Goal: Task Accomplishment & Management: Use online tool/utility

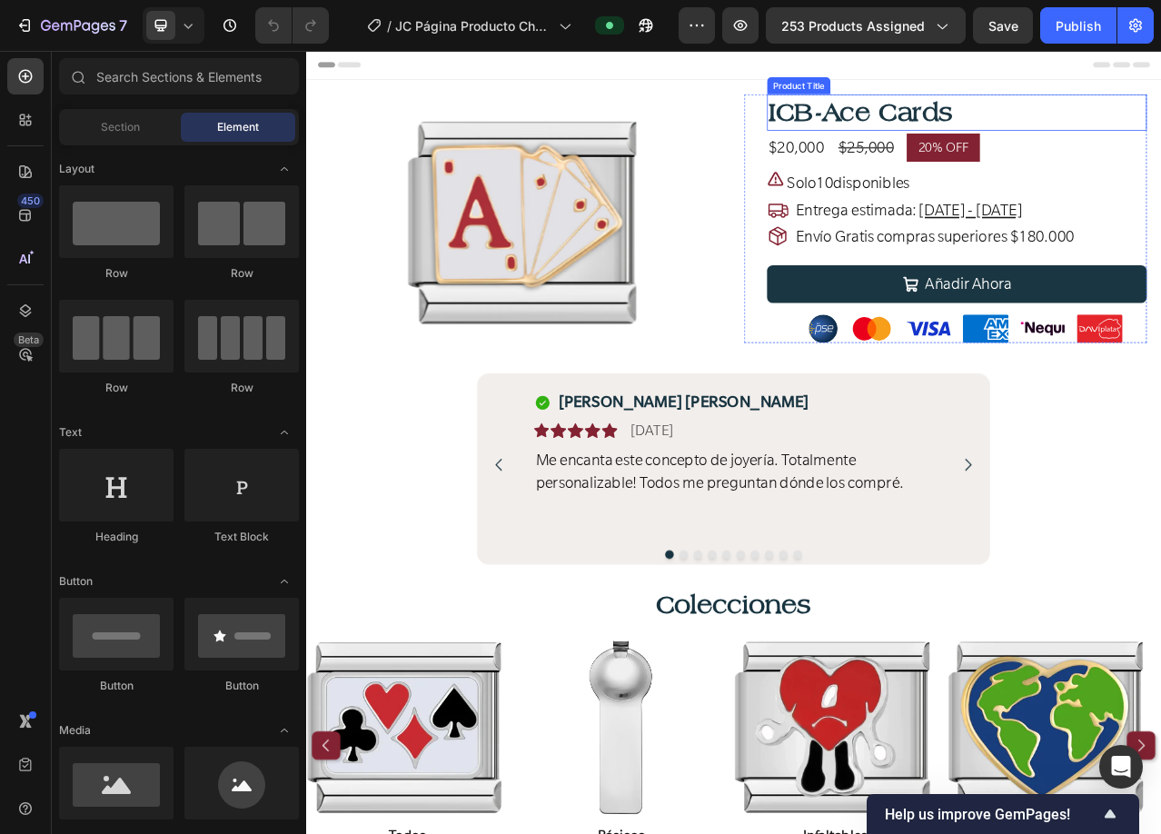
click at [918, 120] on h1 "ICB-Ace Cards" at bounding box center [1136, 129] width 484 height 46
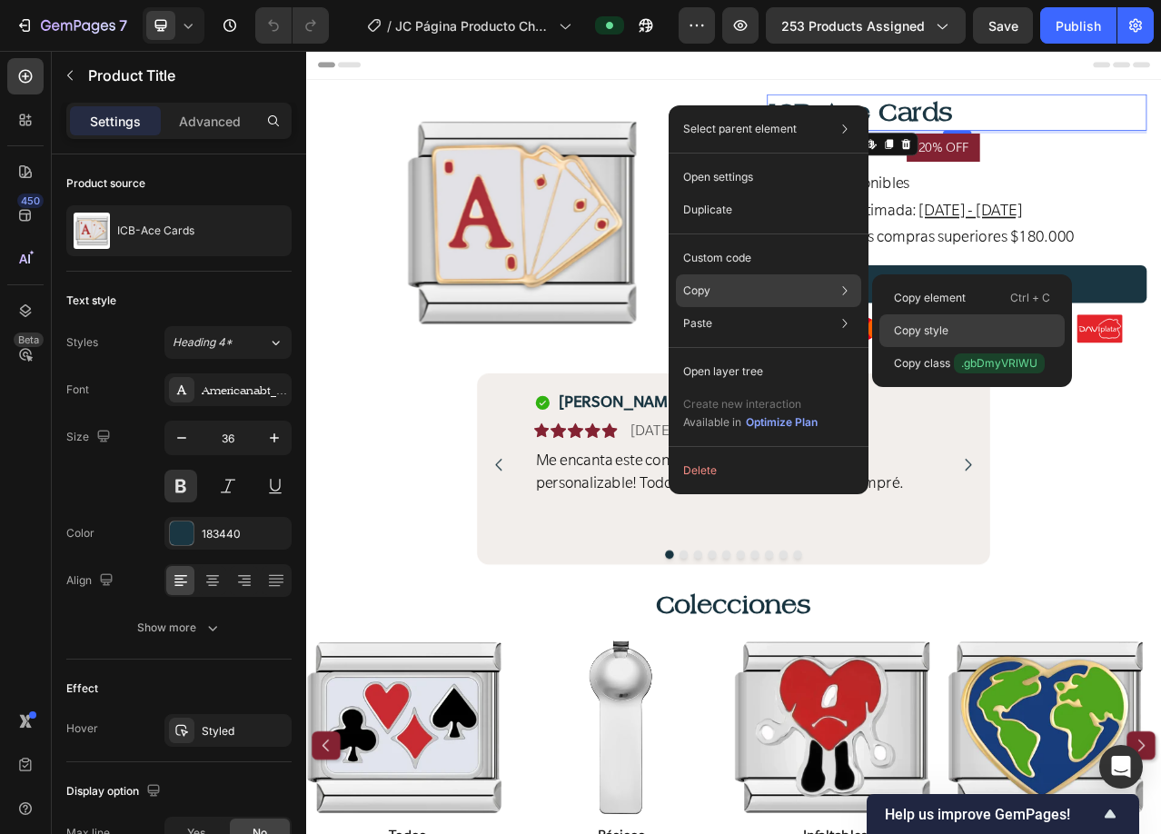
drag, startPoint x: 937, startPoint y: 324, endPoint x: 802, endPoint y: 348, distance: 137.4
click at [937, 324] on p "Copy style" at bounding box center [921, 330] width 55 height 16
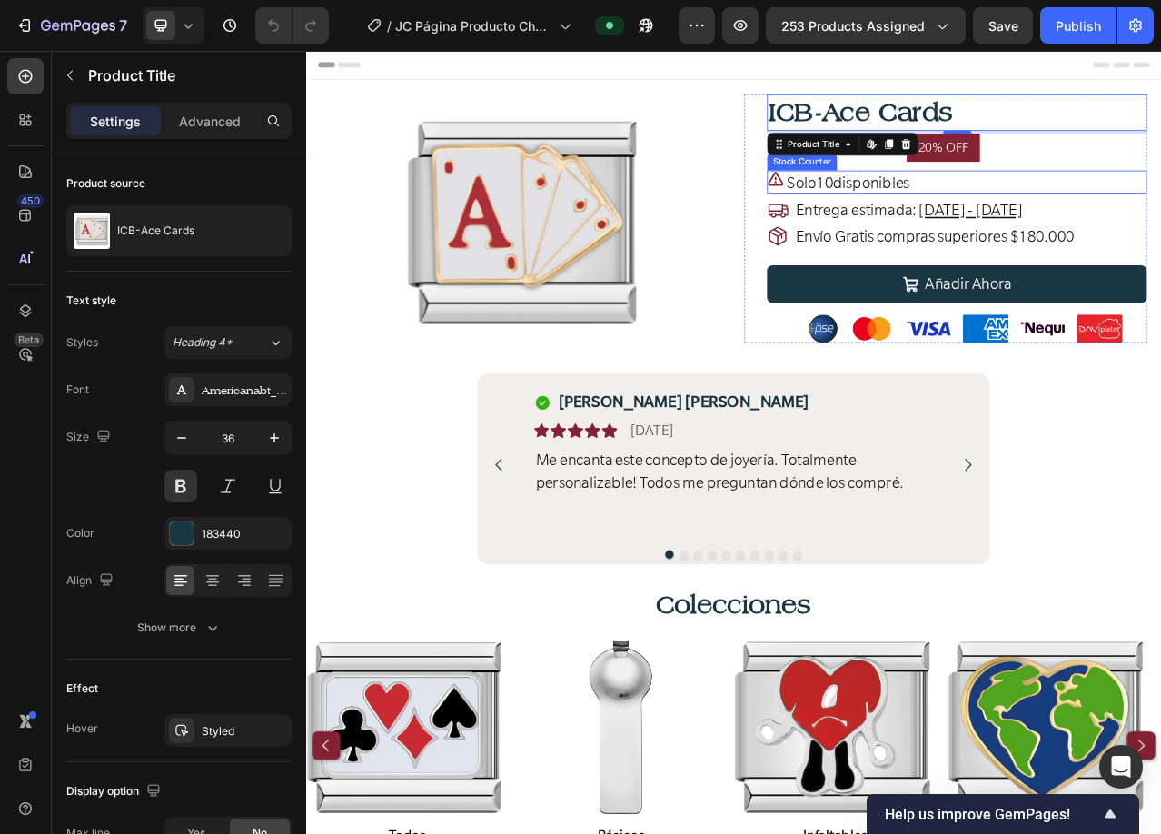
click at [970, 217] on span "10" at bounding box center [968, 218] width 22 height 25
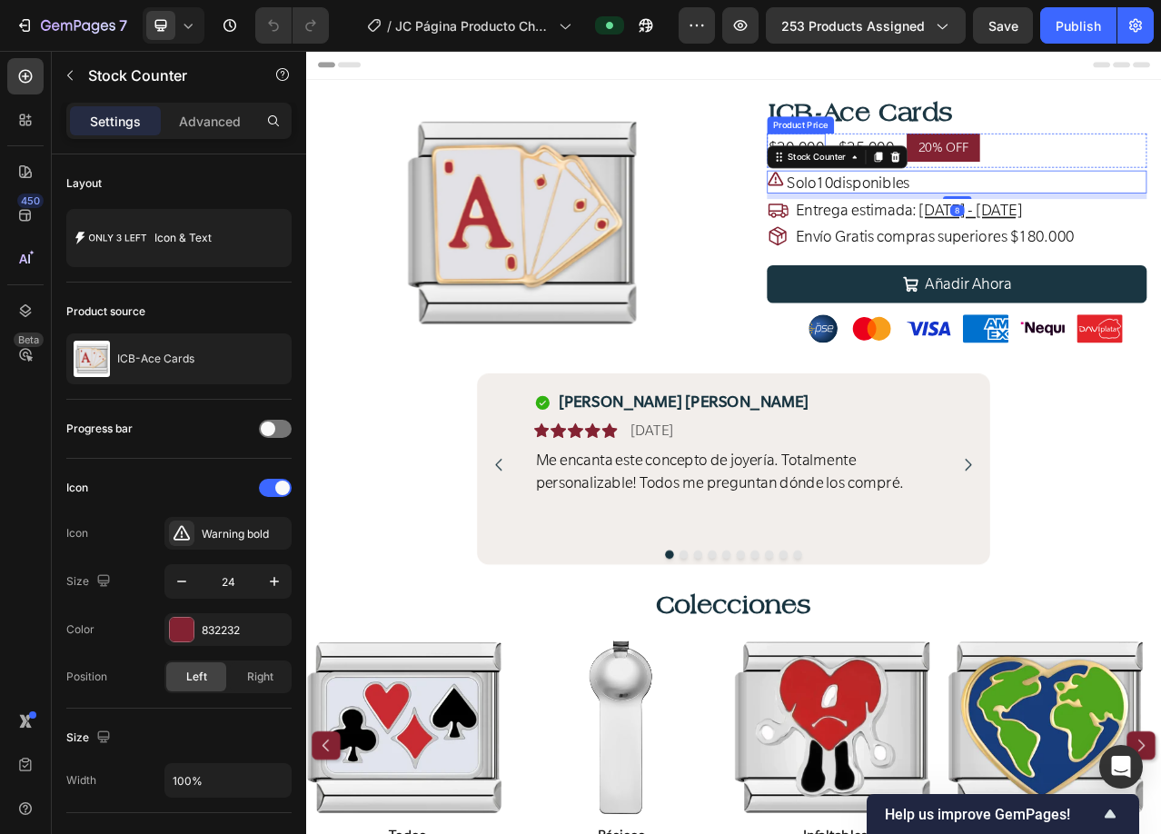
click at [917, 162] on div "$20,000" at bounding box center [931, 174] width 74 height 36
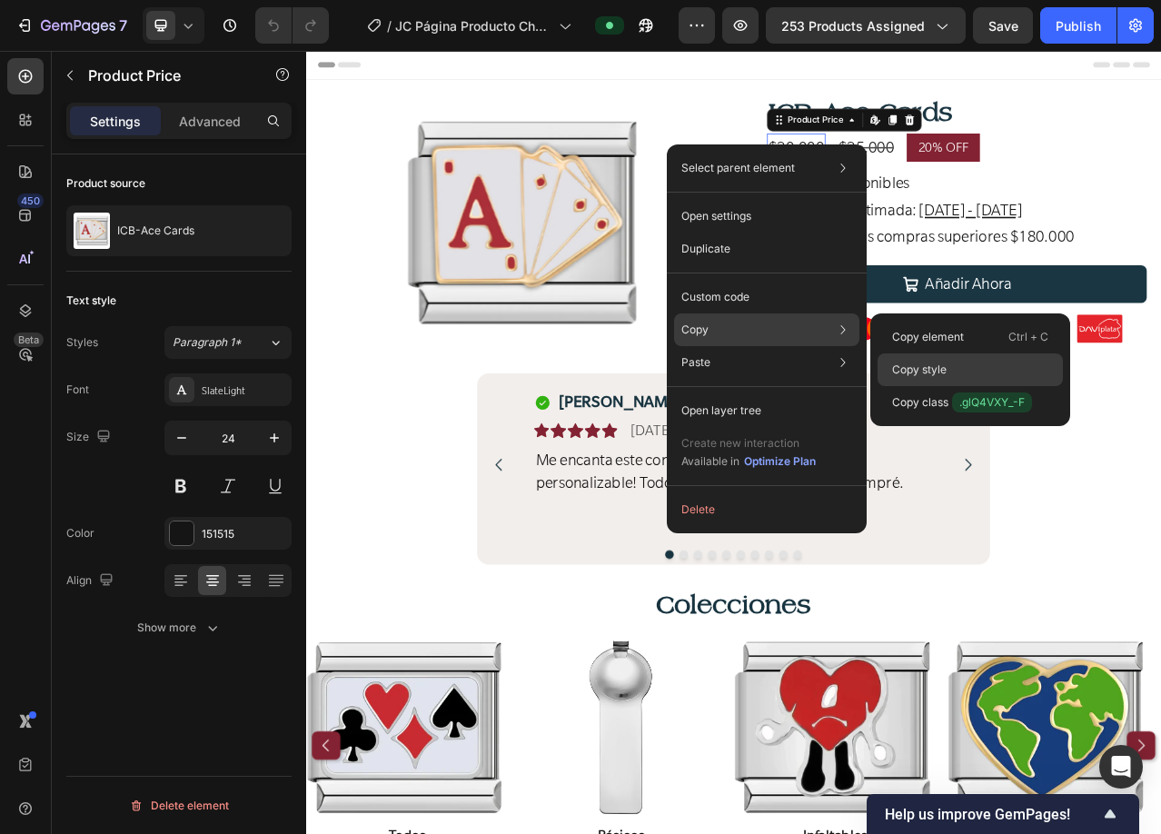
click at [926, 370] on p "Copy style" at bounding box center [919, 370] width 55 height 16
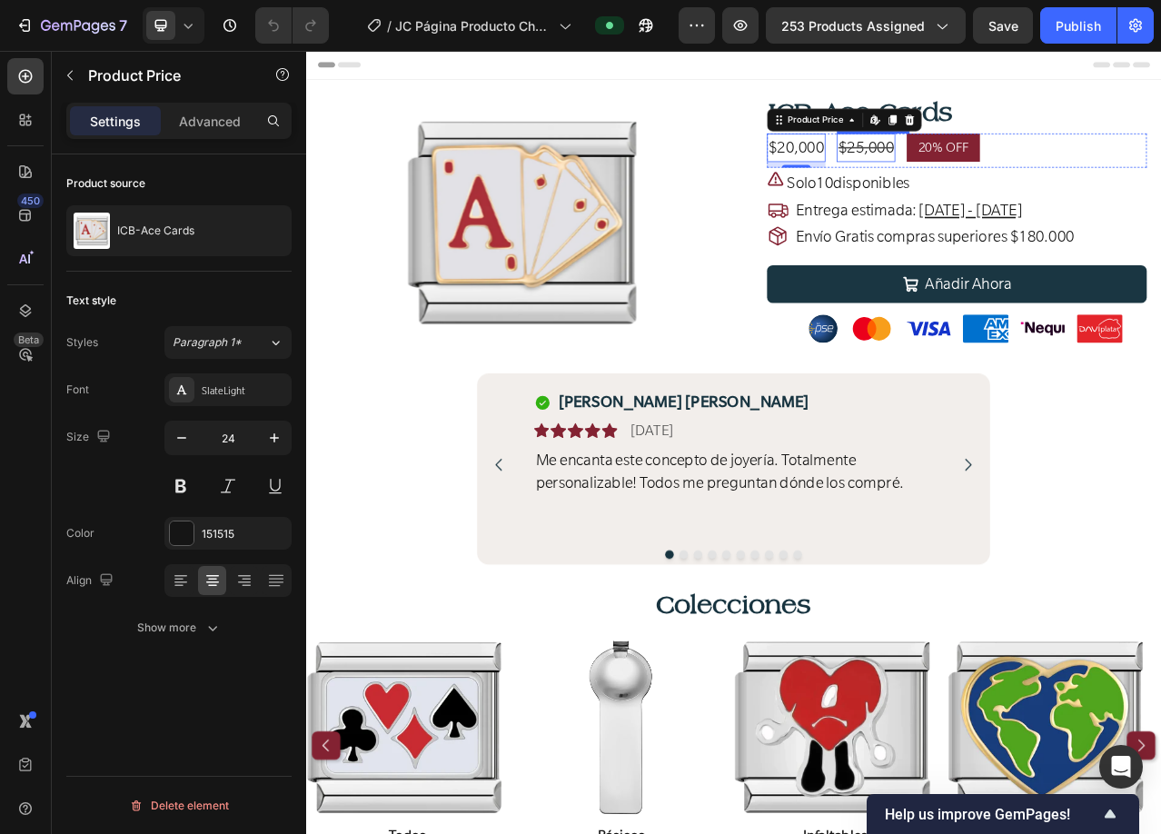
click at [1025, 172] on div "$25,000" at bounding box center [1020, 174] width 74 height 36
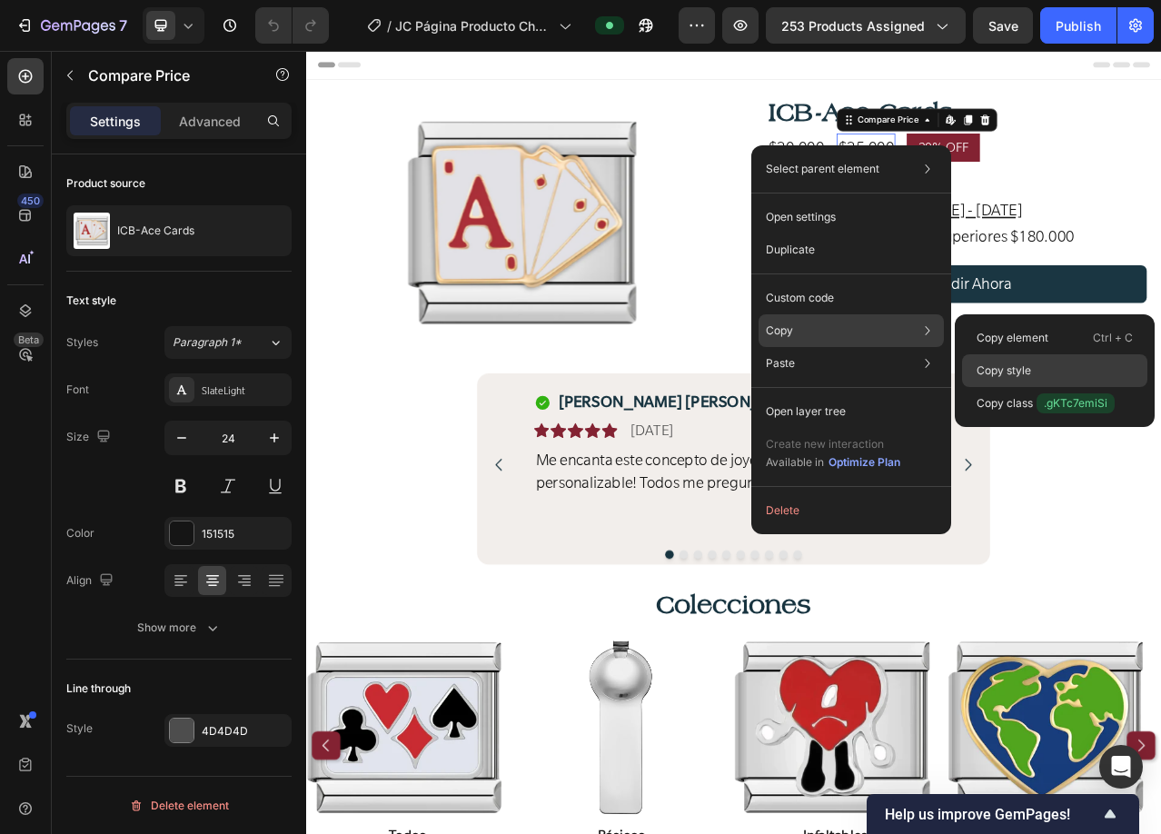
click at [998, 368] on p "Copy style" at bounding box center [1004, 370] width 55 height 16
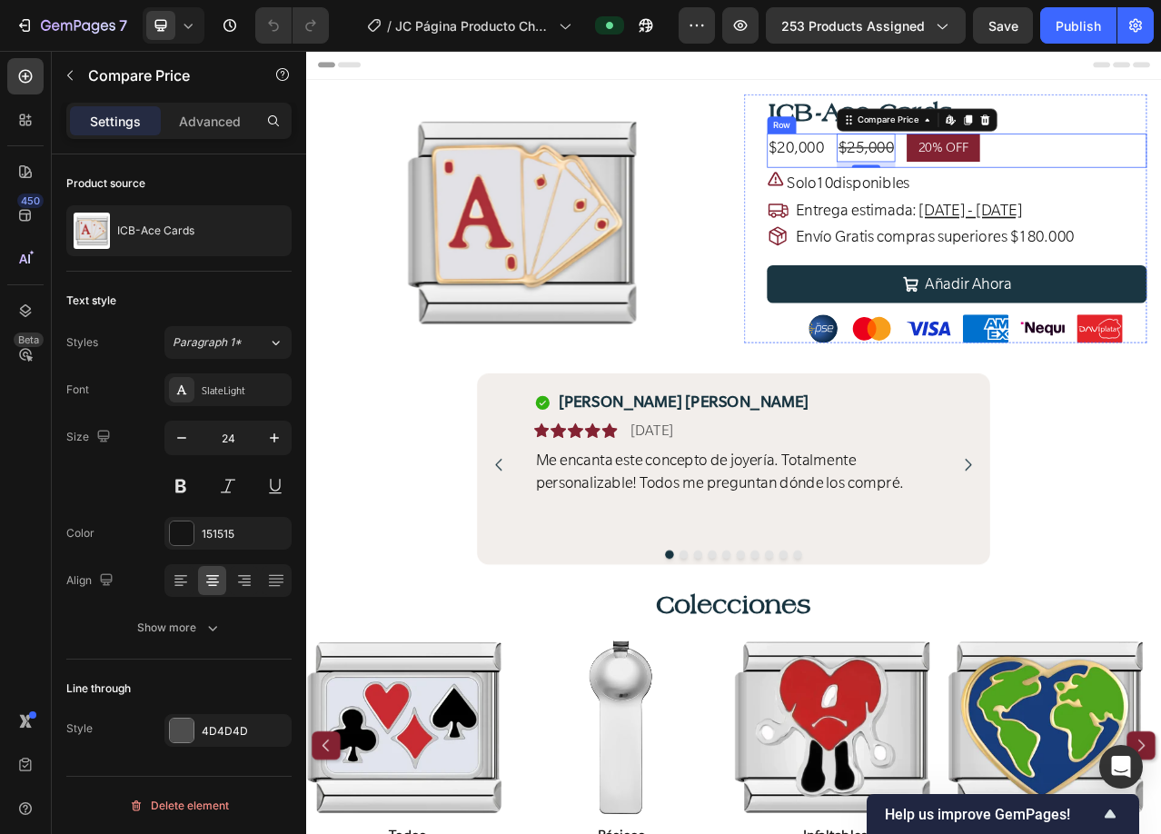
click at [1060, 169] on div "$20,000 Product Price Product Price $25,000 Compare Price Edit content in Shopi…" at bounding box center [1136, 178] width 484 height 44
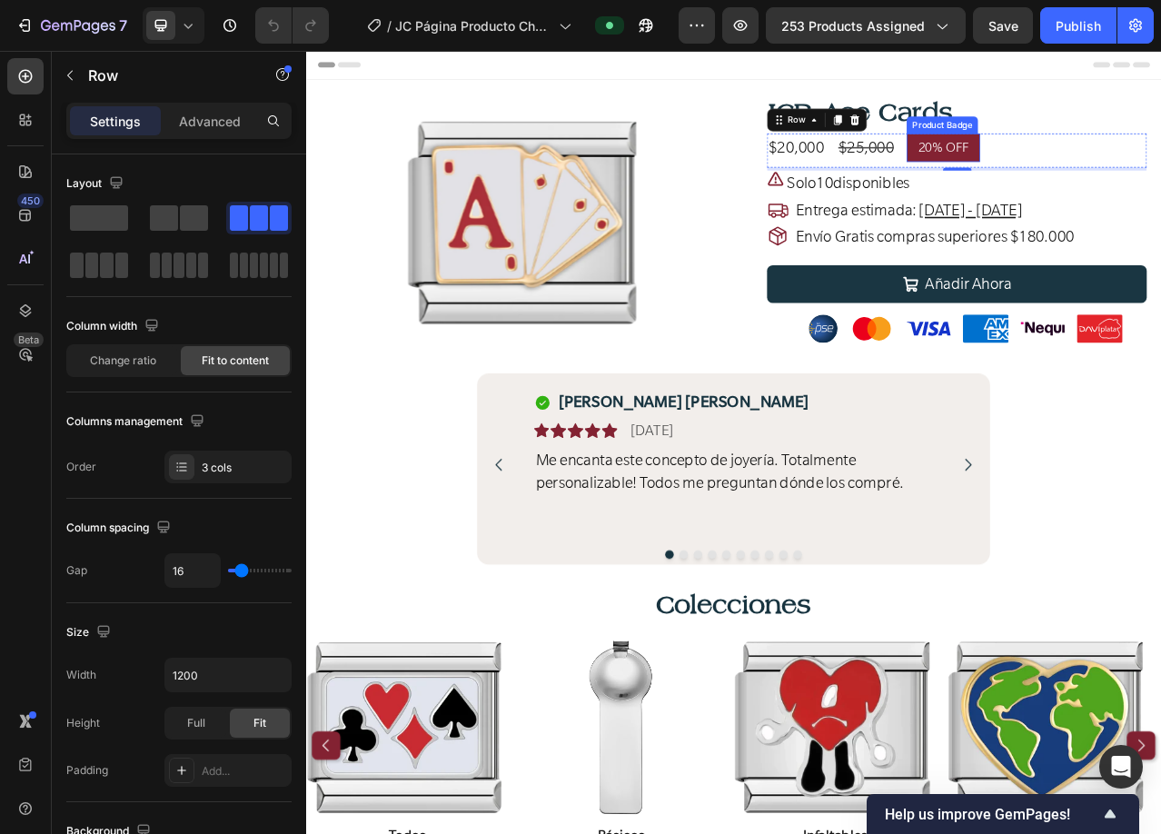
click at [1082, 174] on pre "20% OFF" at bounding box center [1119, 174] width 94 height 36
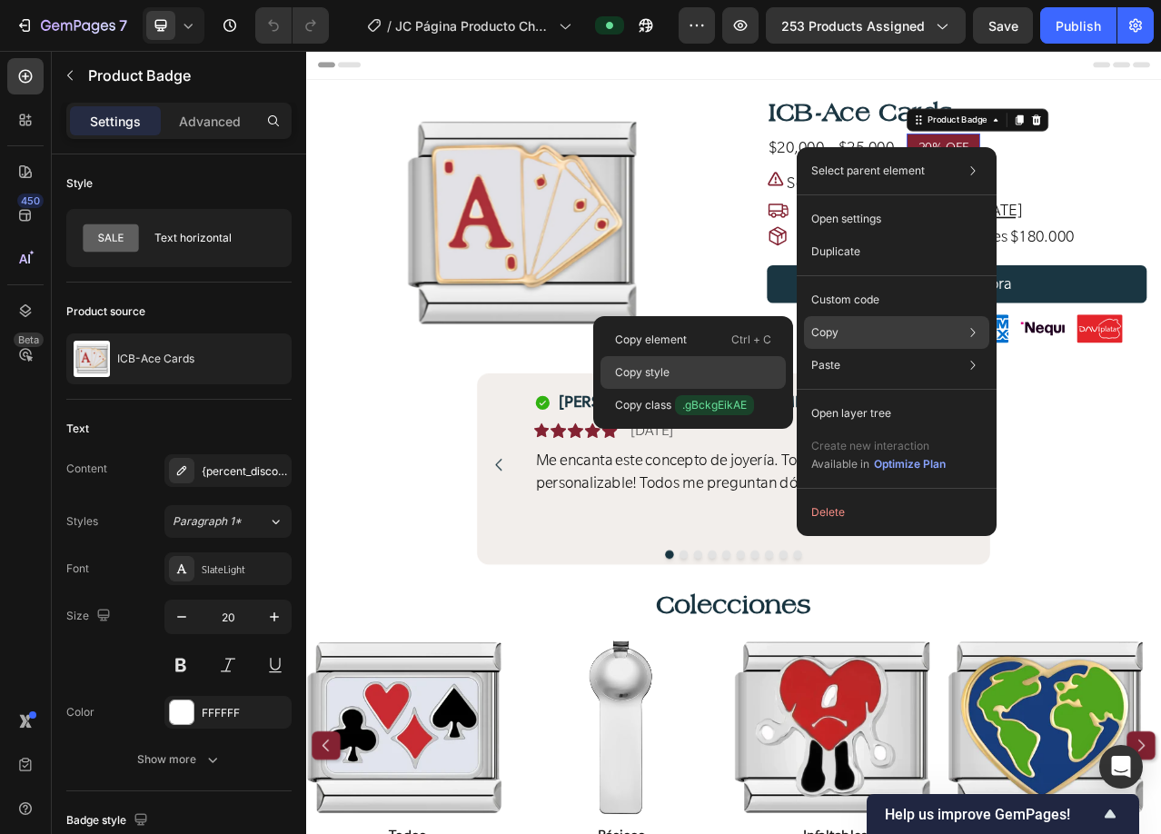
click at [669, 372] on p "Copy style" at bounding box center [642, 372] width 55 height 16
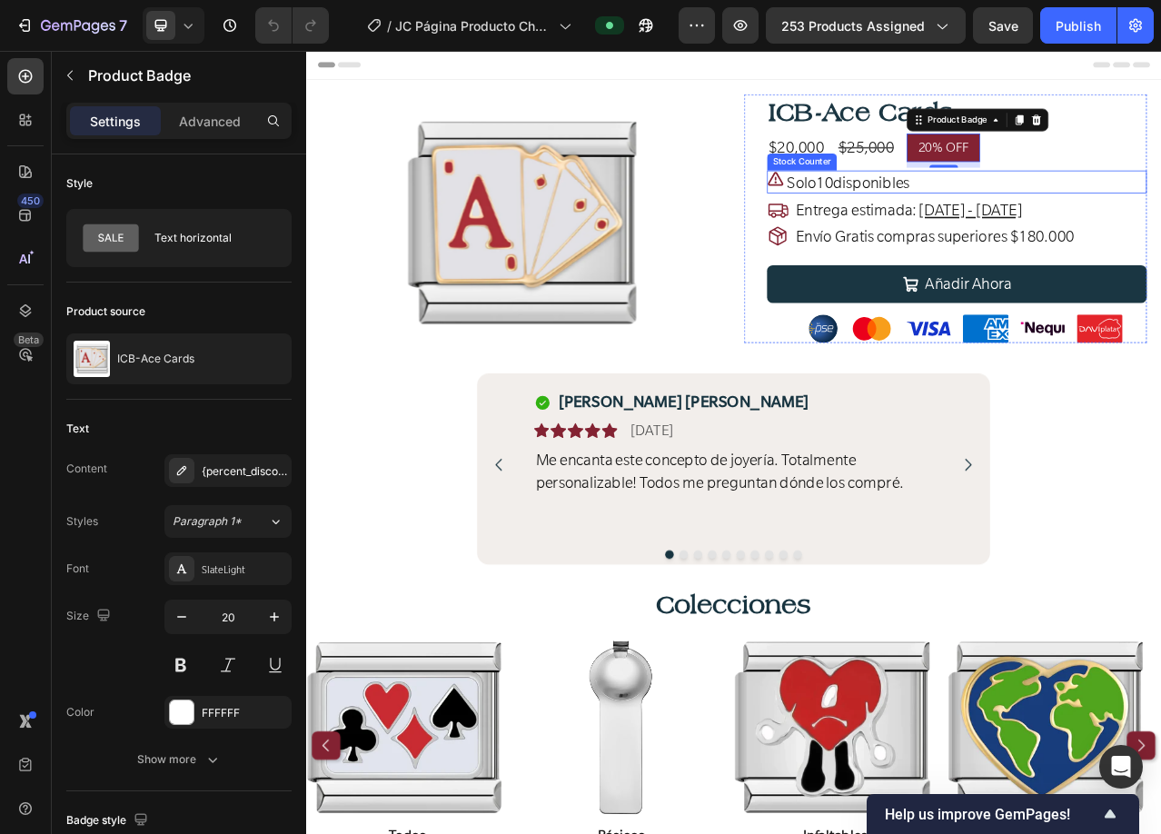
click at [1006, 218] on p "Solo 10 disponibles" at bounding box center [997, 219] width 156 height 26
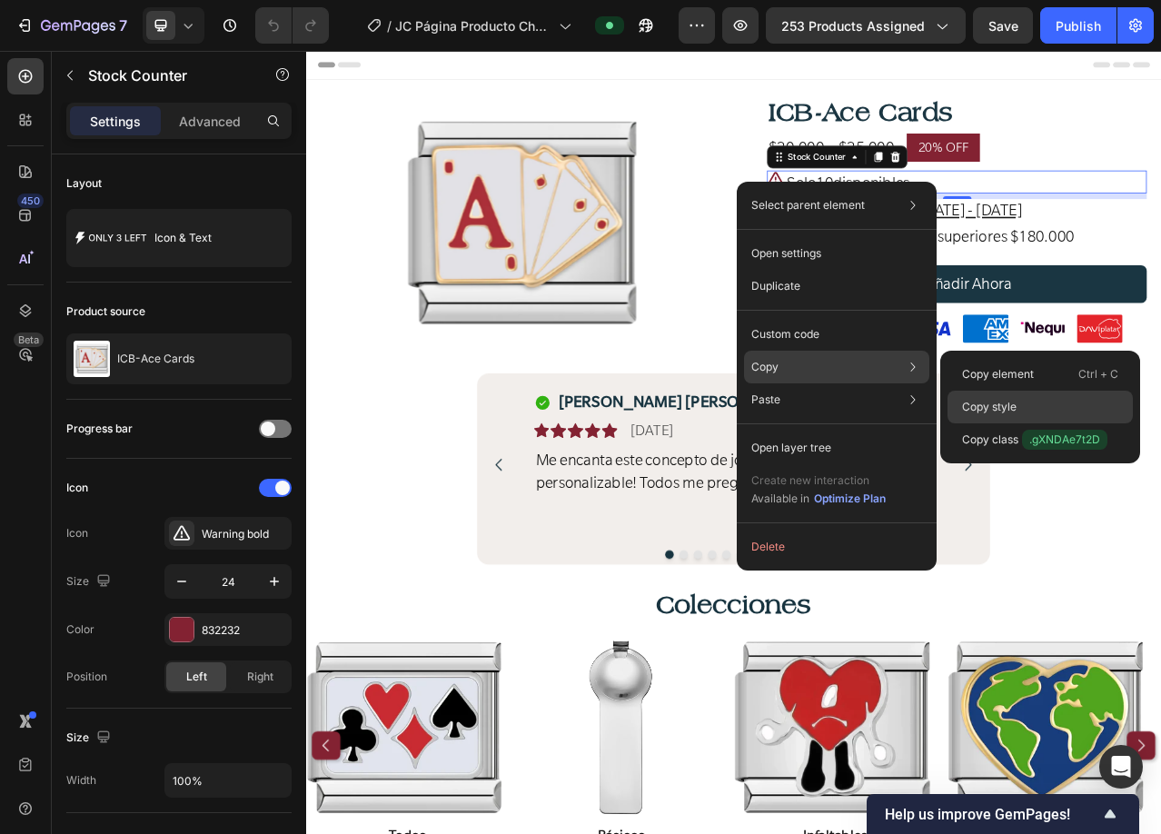
click at [996, 406] on p "Copy style" at bounding box center [989, 407] width 55 height 16
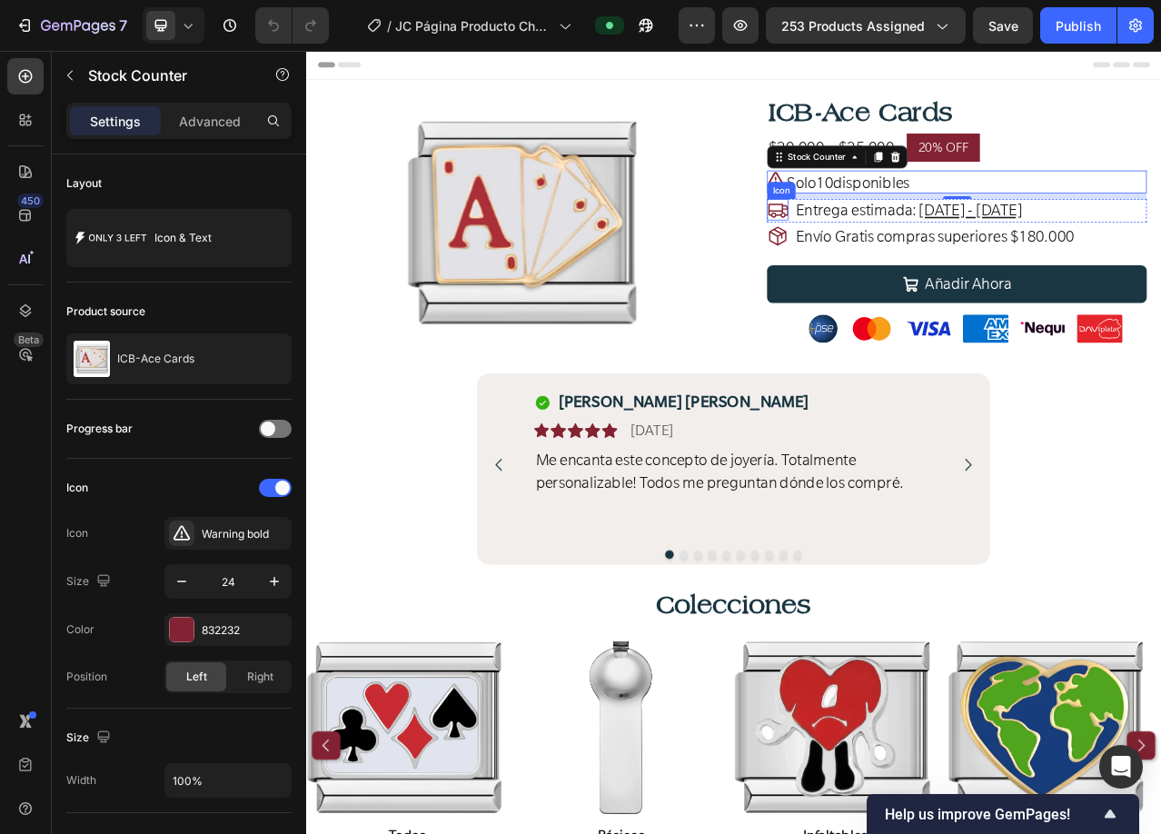
click at [901, 259] on icon at bounding box center [908, 254] width 25 height 18
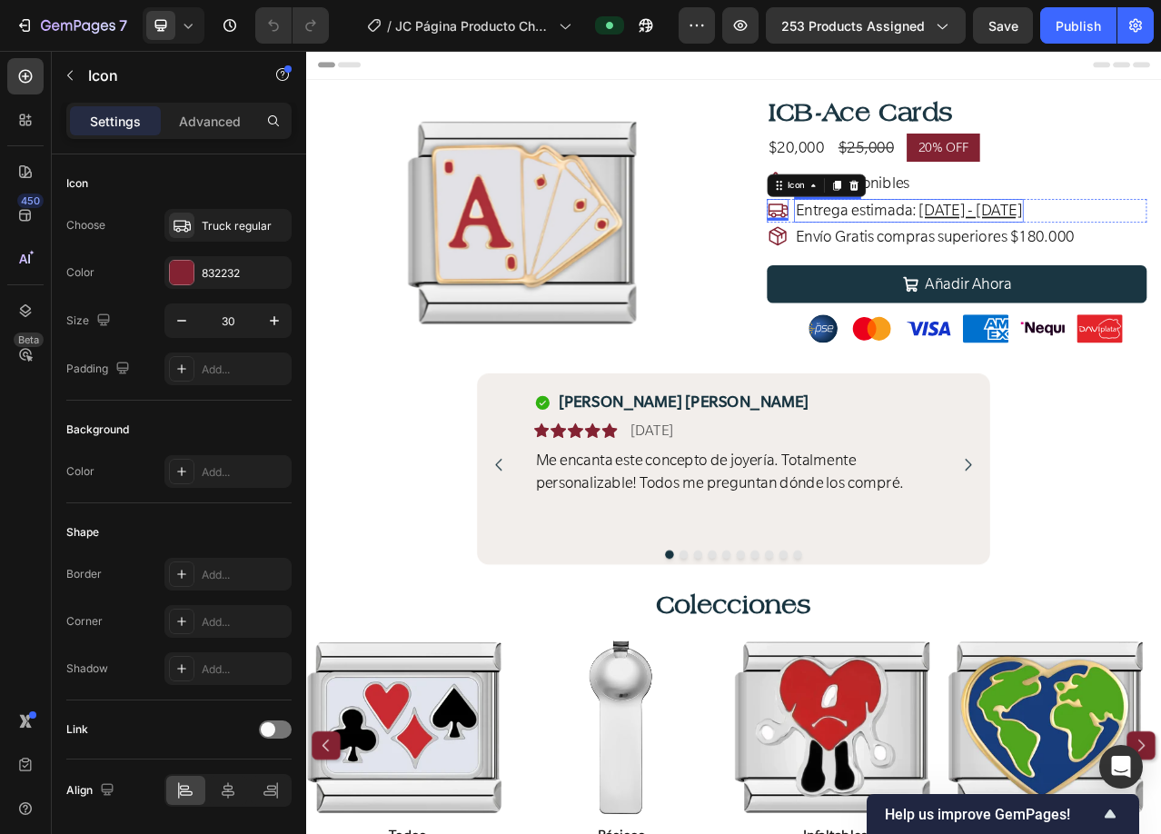
click at [1022, 252] on span "Entrega estimada:" at bounding box center [1007, 254] width 154 height 25
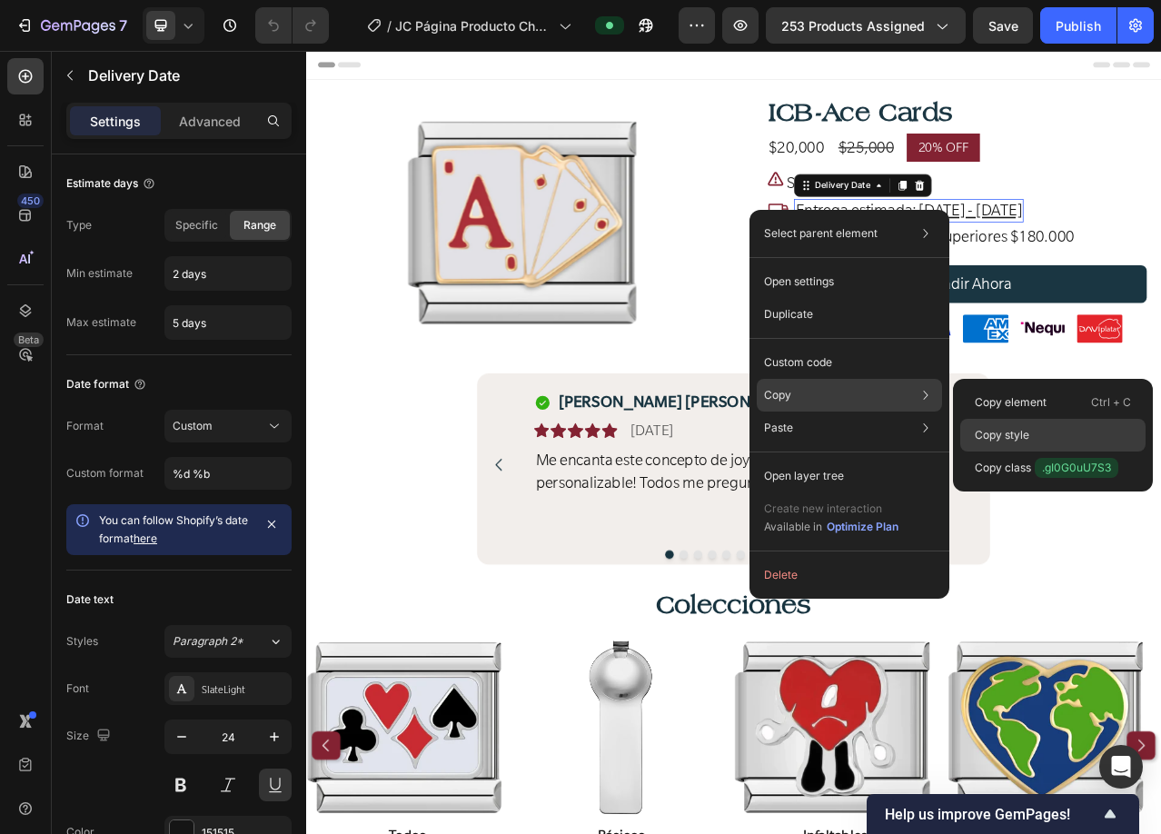
drag, startPoint x: 1033, startPoint y: 442, endPoint x: 873, endPoint y: 497, distance: 168.9
click at [1033, 442] on div "Copy style" at bounding box center [1052, 435] width 185 height 33
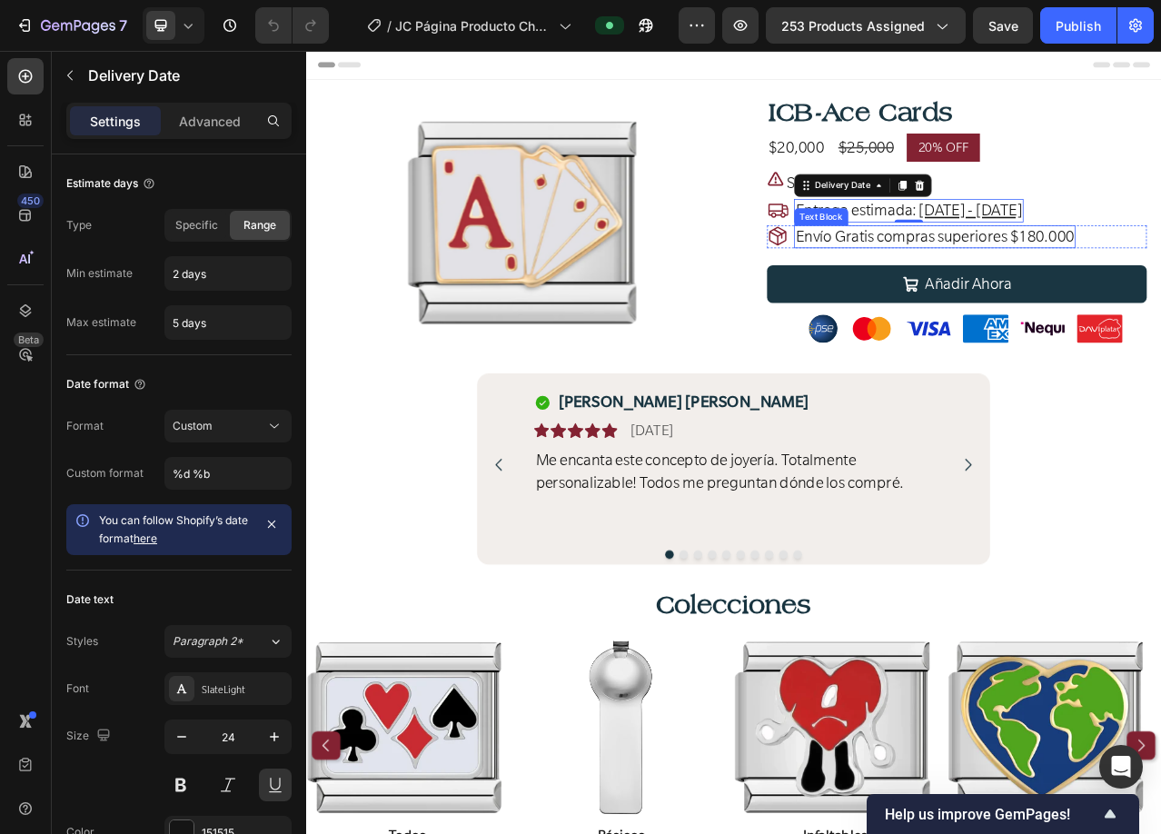
click at [1146, 288] on span "Envío Gratis compras superiores $180.000" at bounding box center [1107, 287] width 355 height 25
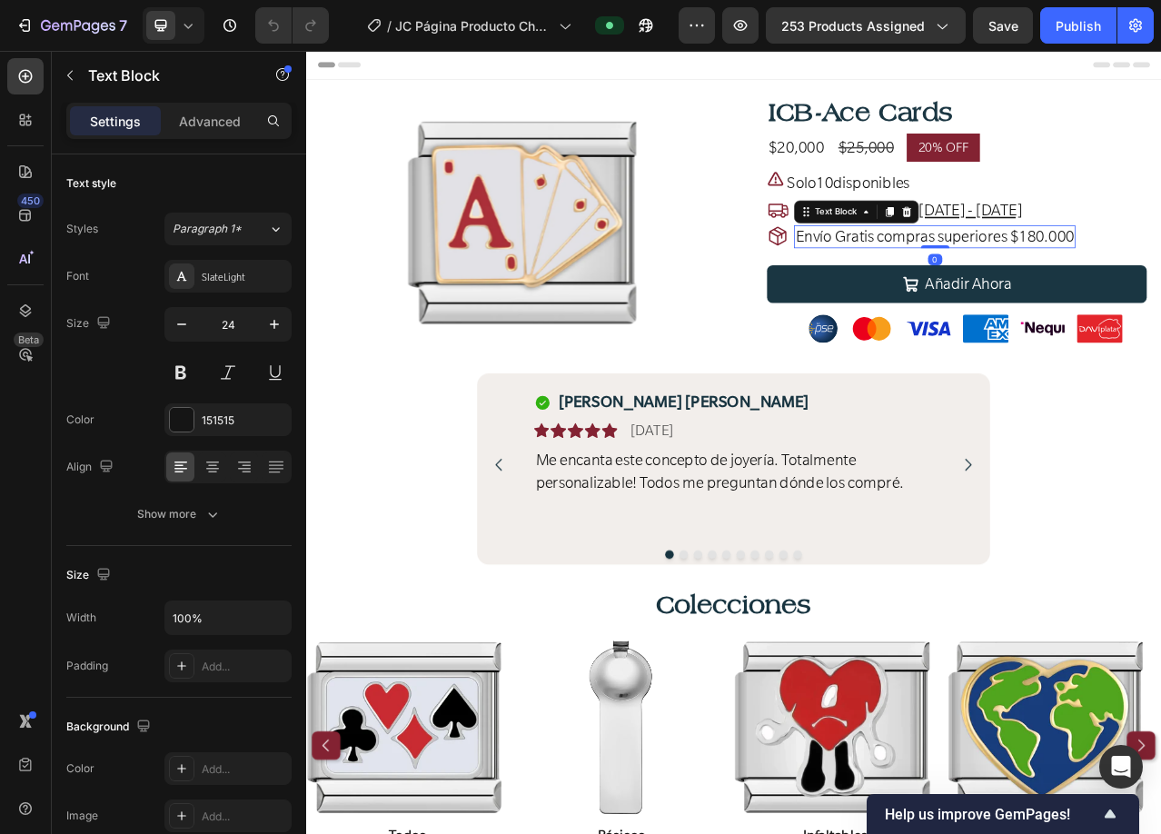
click at [1146, 288] on span "Envío Gratis compras superiores $180.000" at bounding box center [1107, 287] width 355 height 25
click at [1160, 292] on div "Icon Envío Gratis compras superiores $180.000 Text Block 0 Row" at bounding box center [1136, 288] width 484 height 30
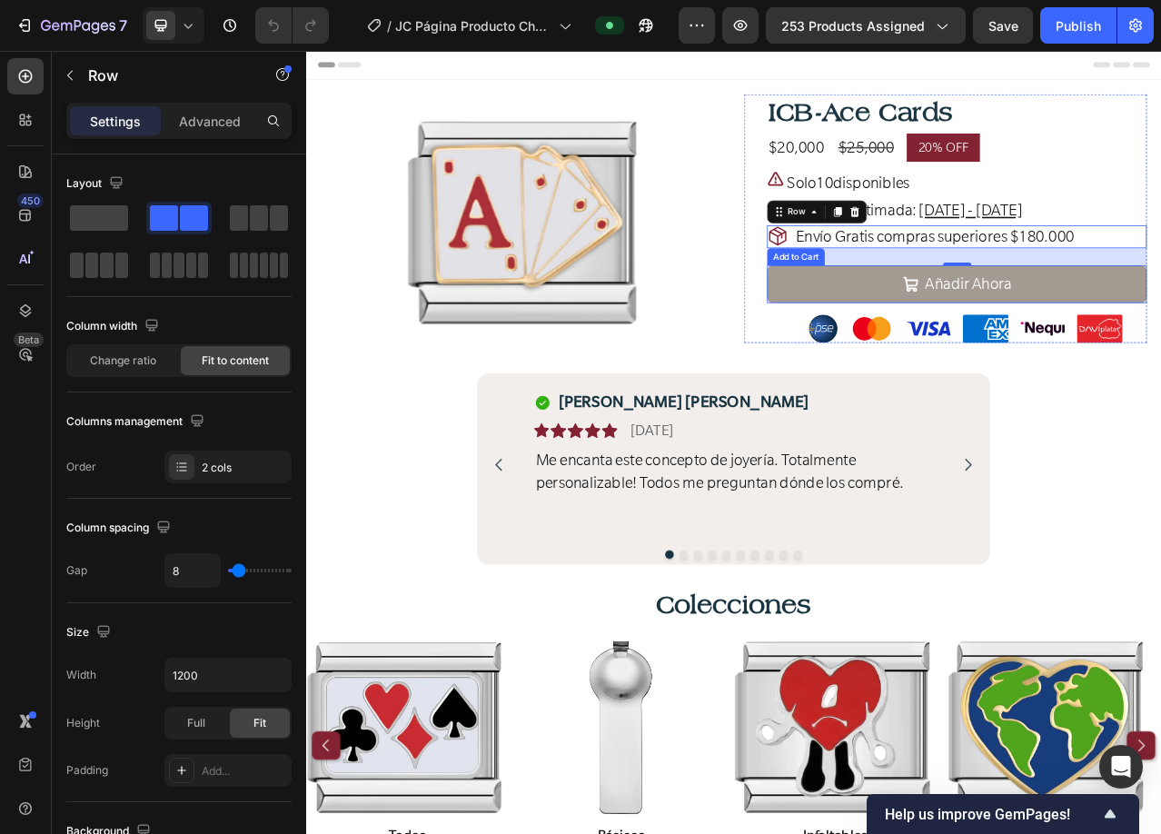
click at [939, 336] on button "Añadir Ahora" at bounding box center [1136, 348] width 484 height 48
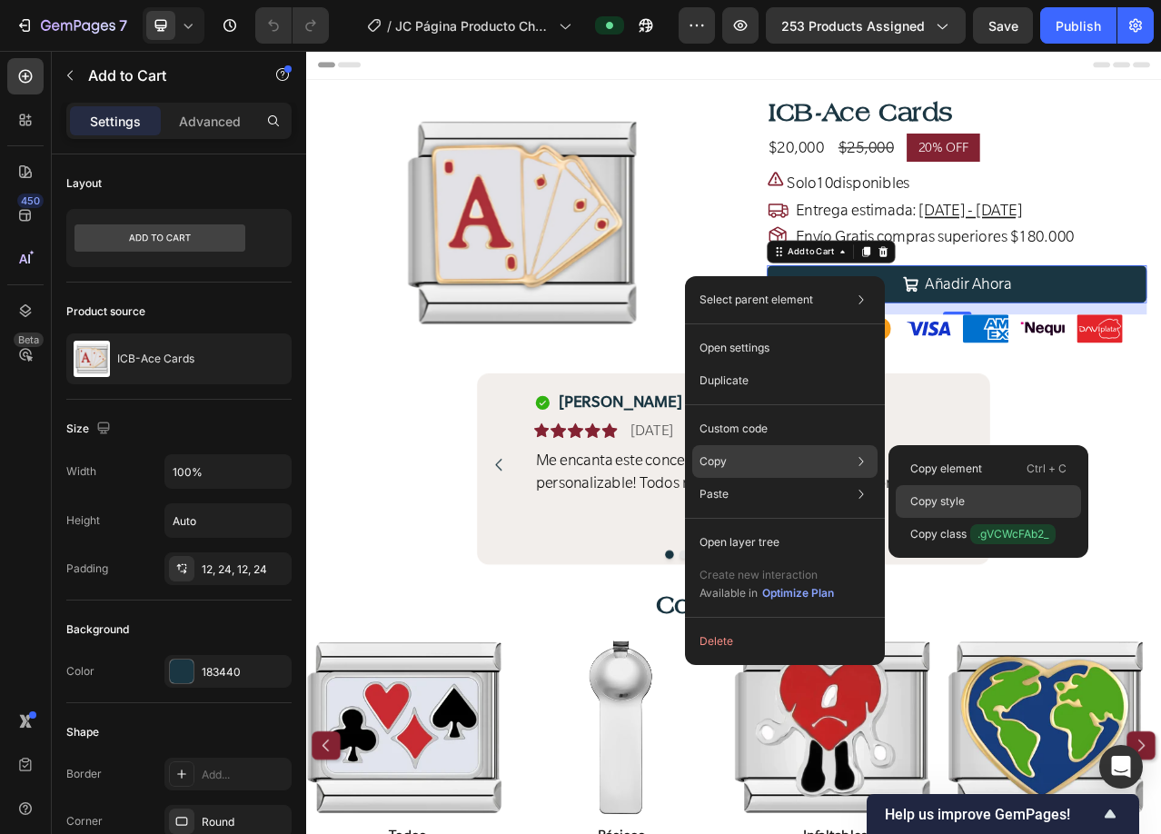
drag, startPoint x: 971, startPoint y: 499, endPoint x: 779, endPoint y: 553, distance: 199.3
click at [971, 499] on div "Copy style" at bounding box center [988, 501] width 185 height 33
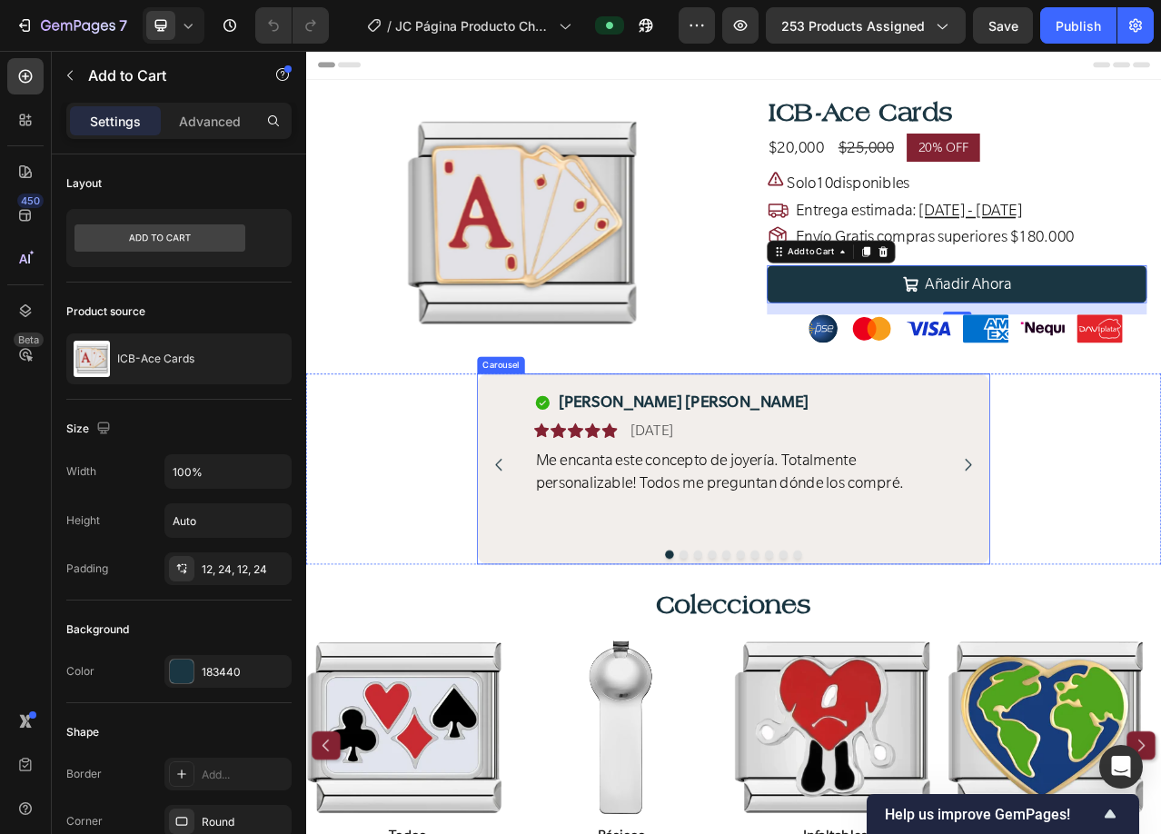
click at [561, 476] on div "Icon [PERSON_NAME] [PERSON_NAME] Text Block Row Icon Icon Icon Icon Icon Icon L…" at bounding box center [851, 579] width 654 height 218
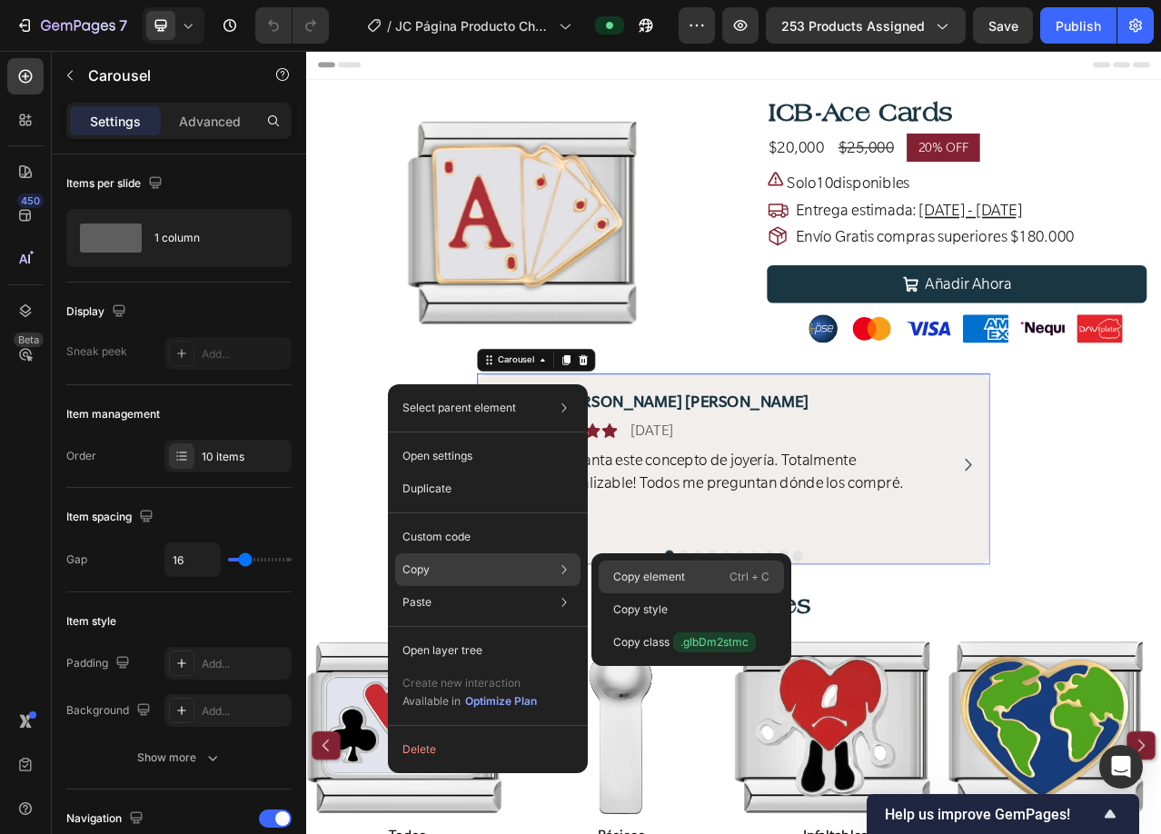
click at [658, 573] on p "Copy element" at bounding box center [649, 577] width 72 height 16
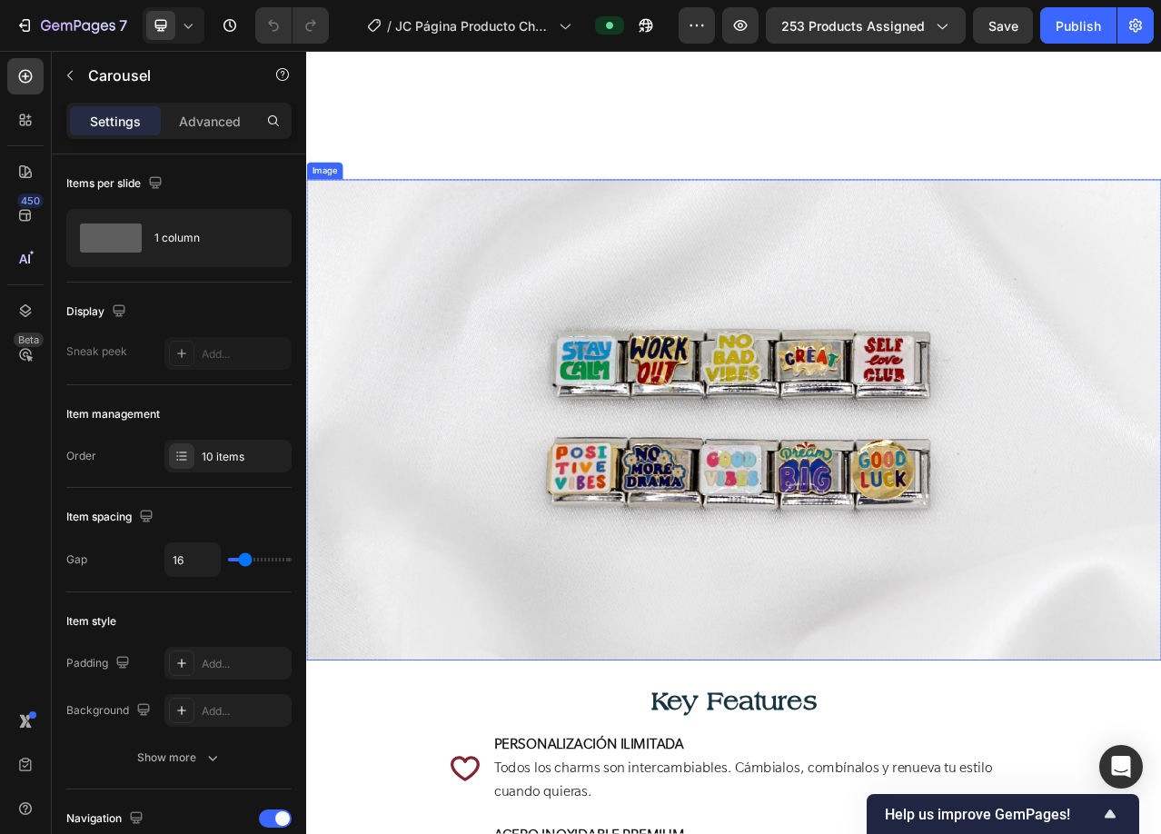
scroll to position [1272, 0]
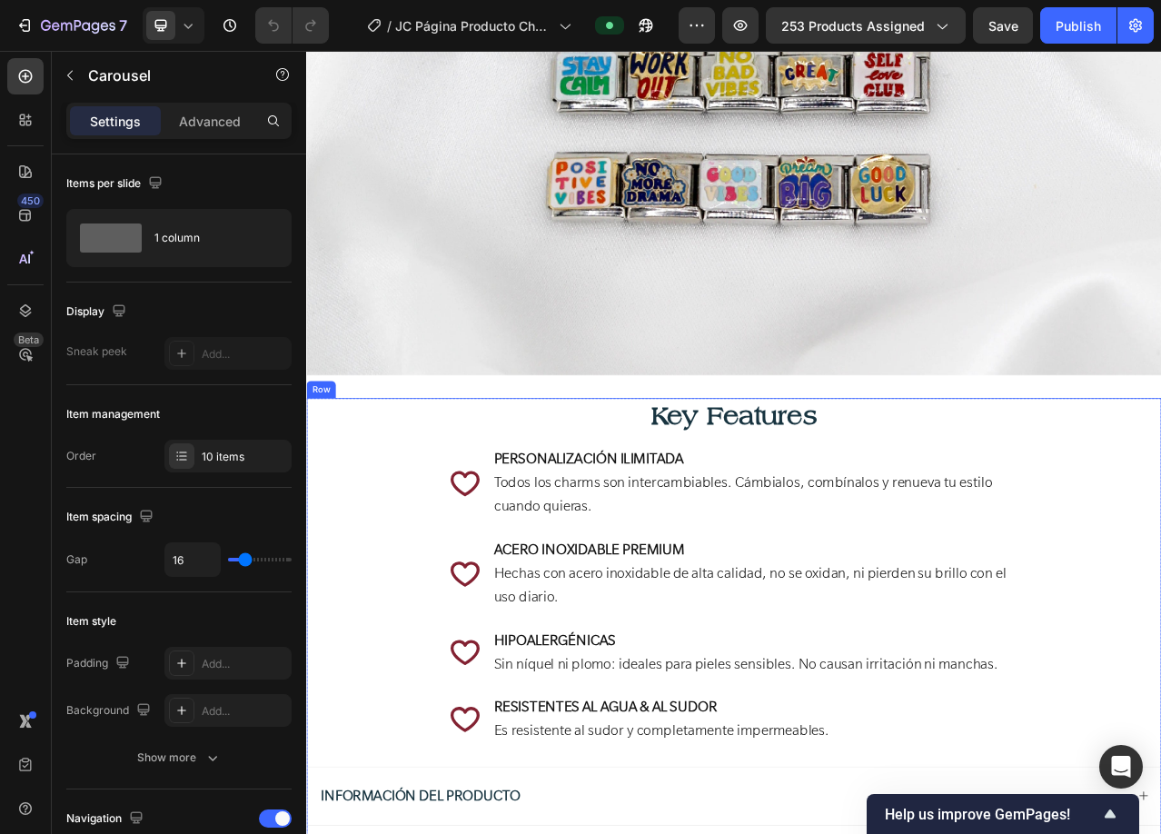
click at [603, 540] on div "Key Features Heading Icon PERSONALIZACIÓN ILIMITADA Todos los charms son interc…" at bounding box center [851, 840] width 1090 height 693
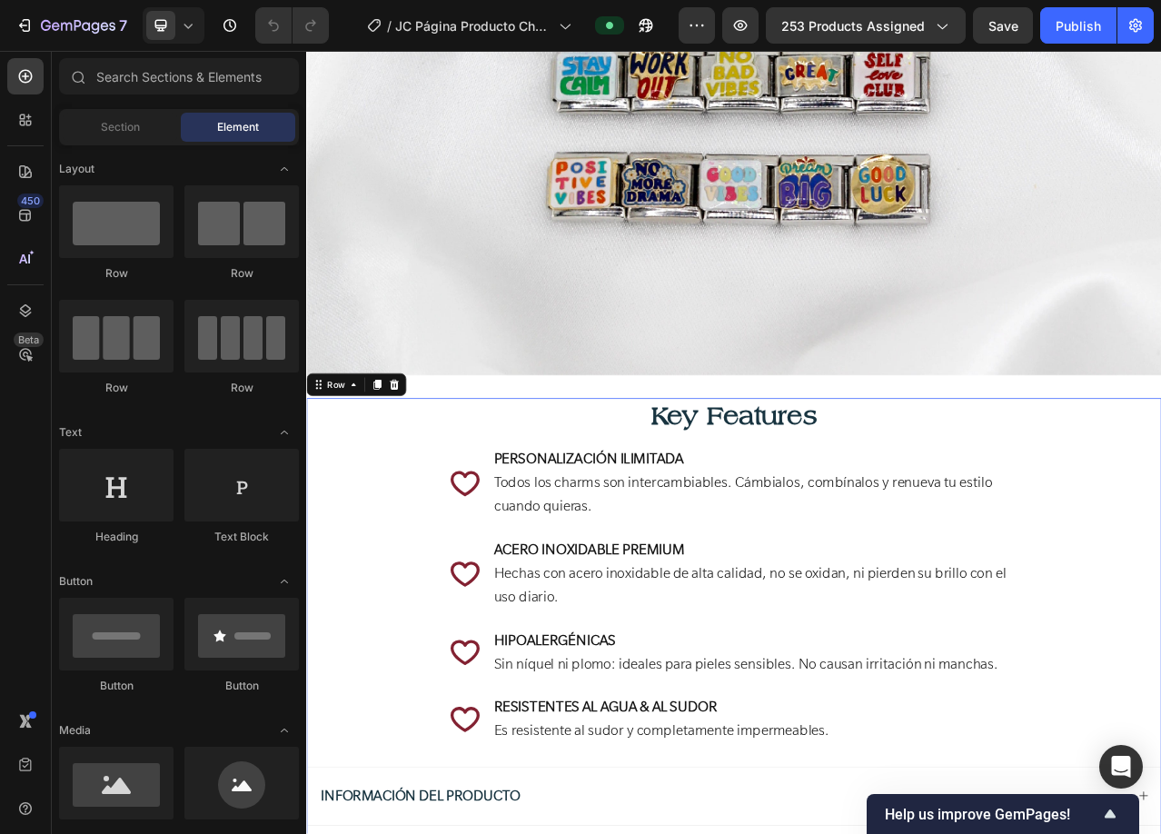
click at [504, 521] on h2 "Key Features" at bounding box center [851, 517] width 1090 height 46
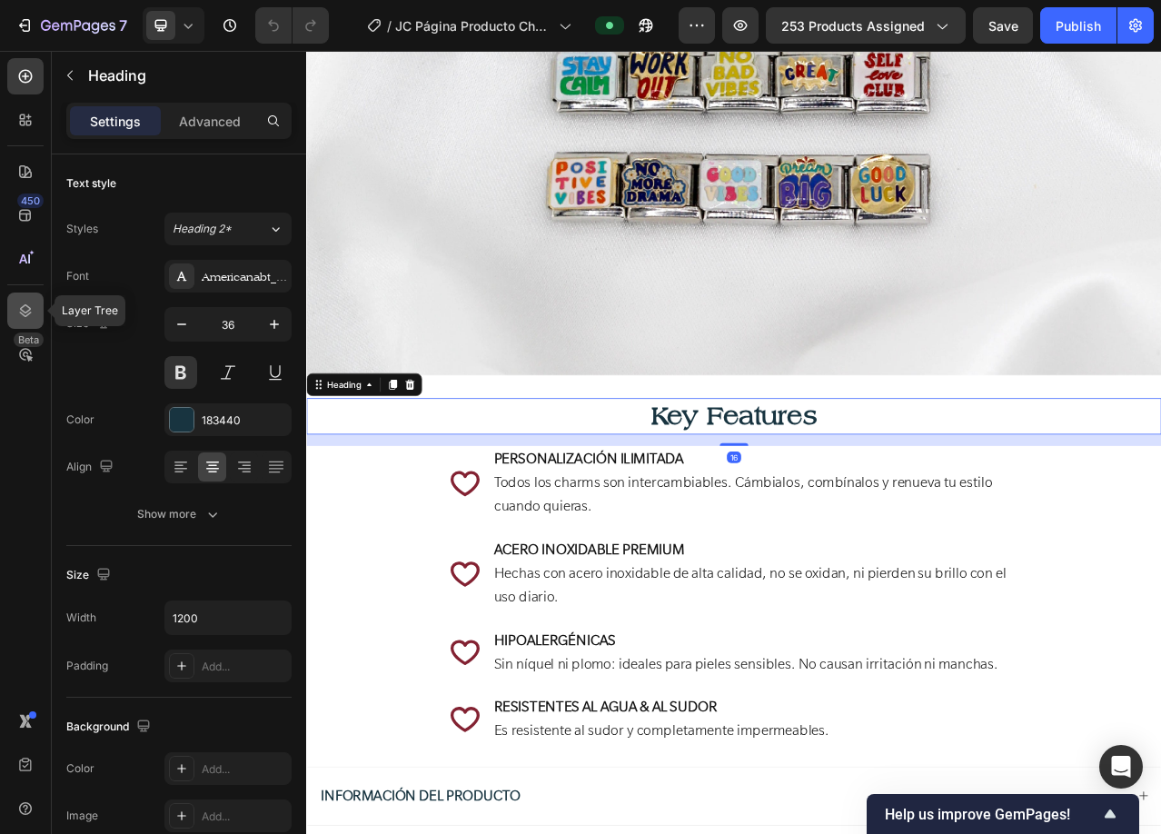
click at [9, 316] on div at bounding box center [25, 311] width 36 height 36
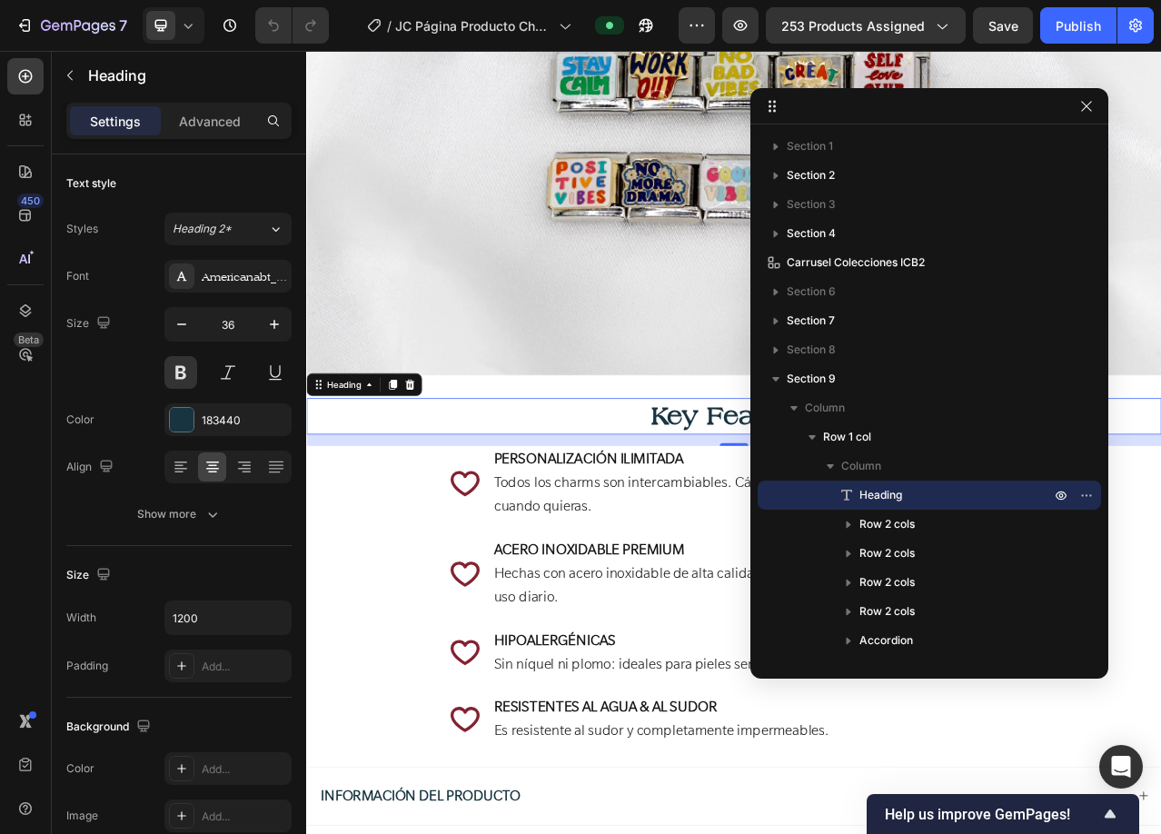
drag, startPoint x: 1148, startPoint y: 93, endPoint x: 1094, endPoint y: 113, distance: 58.1
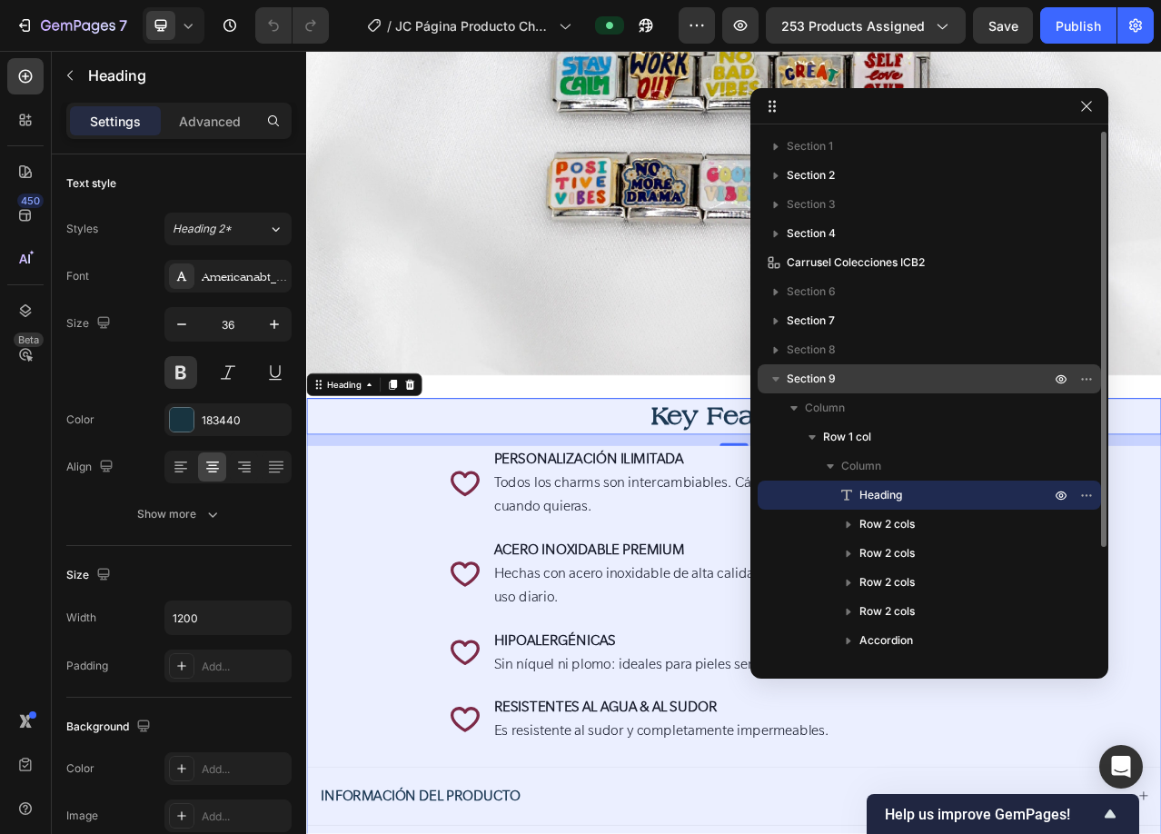
click at [908, 383] on p "Section 9" at bounding box center [920, 379] width 267 height 18
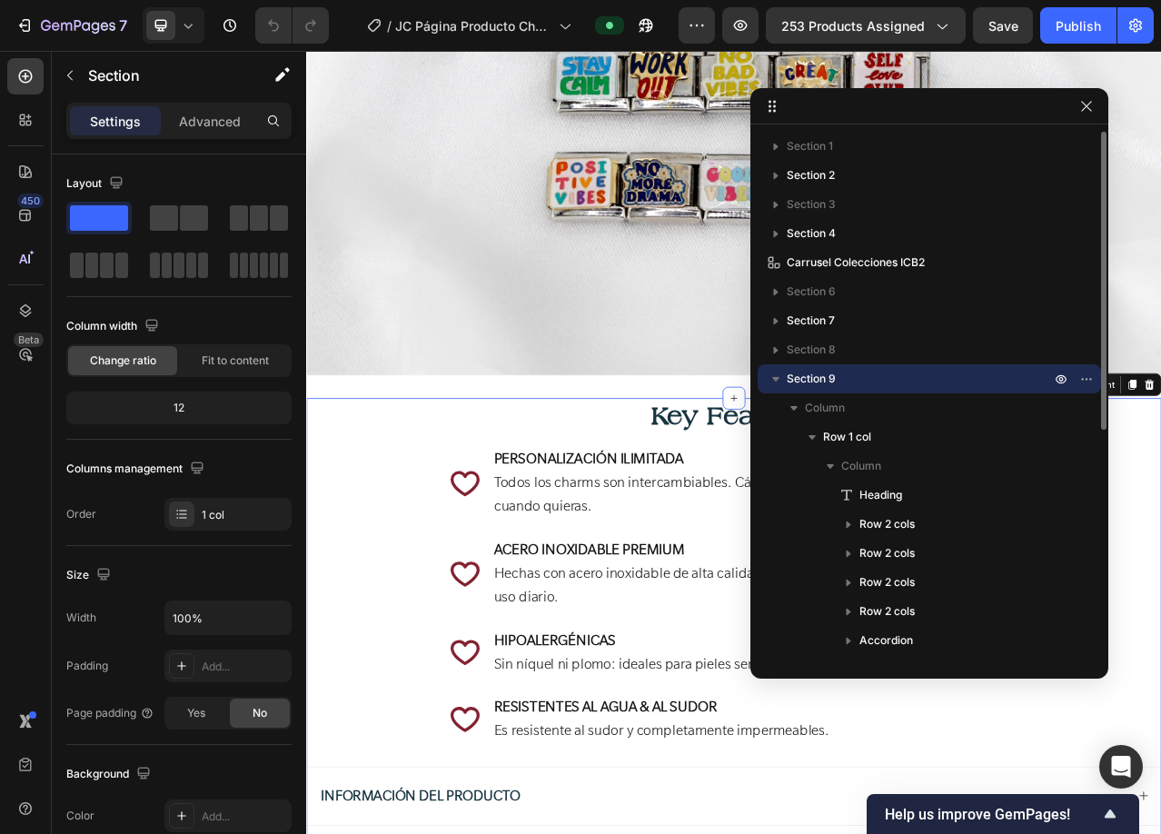
click at [777, 377] on icon "button" at bounding box center [775, 379] width 7 height 5
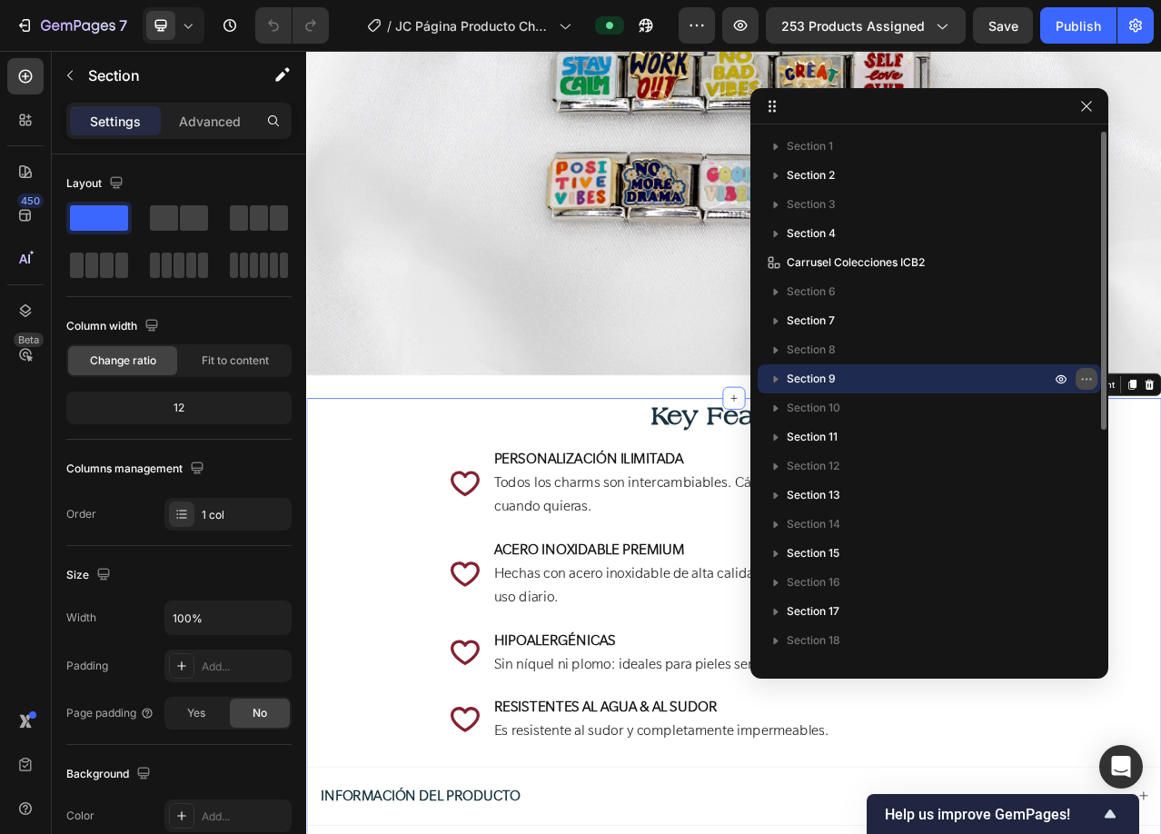
click at [1086, 380] on icon "button" at bounding box center [1087, 379] width 2 height 2
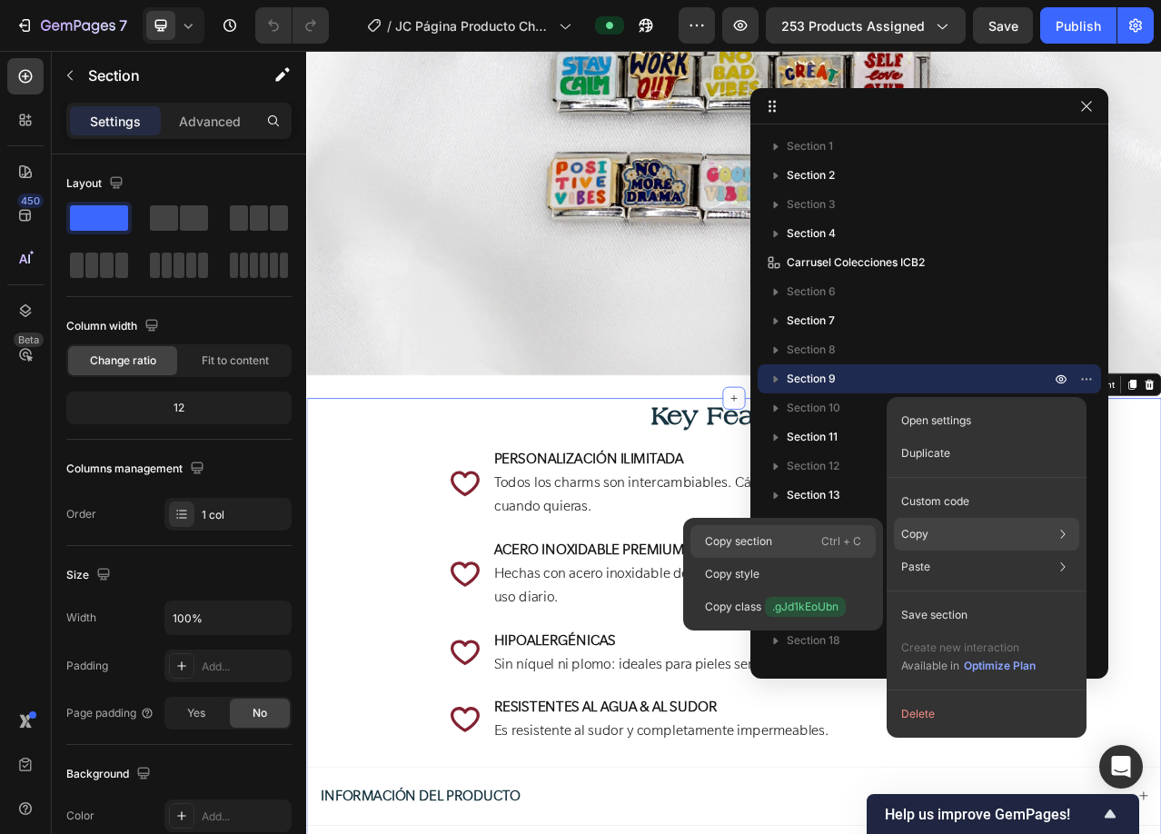
click at [763, 550] on div "Copy section Ctrl + C" at bounding box center [782, 541] width 185 height 33
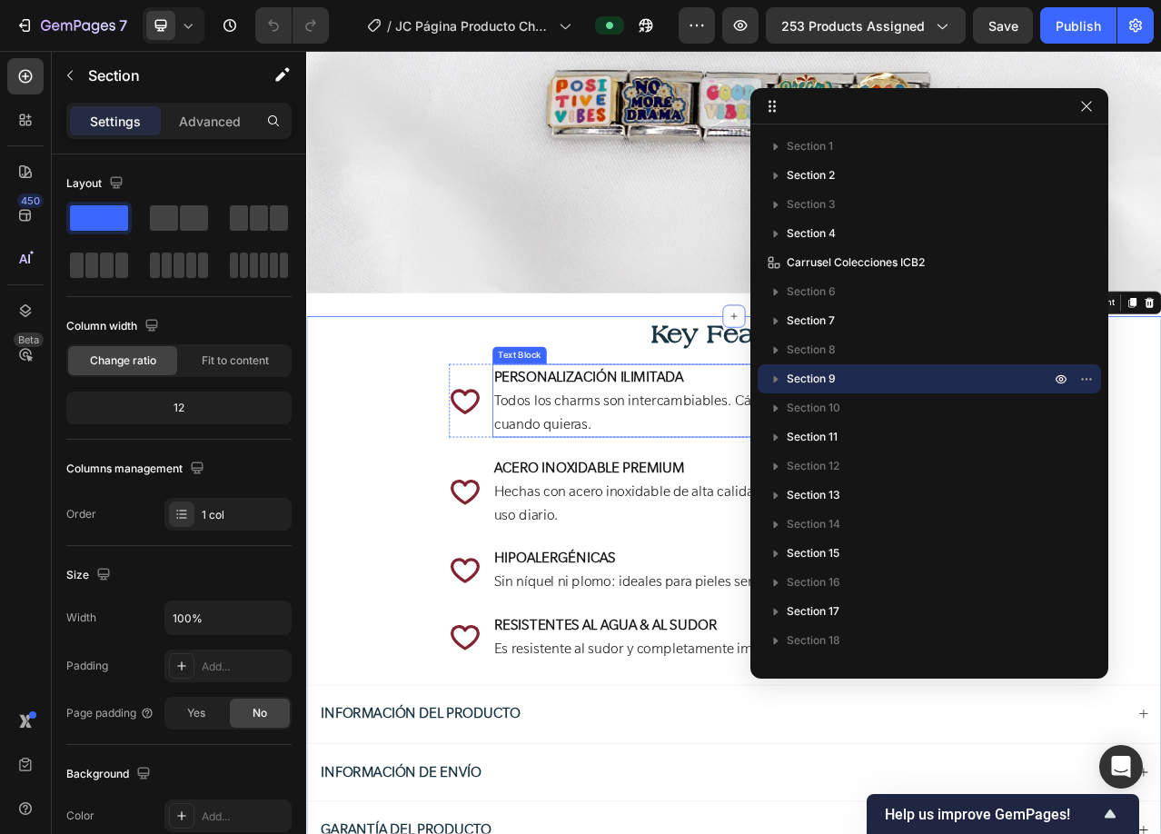
scroll to position [1726, 0]
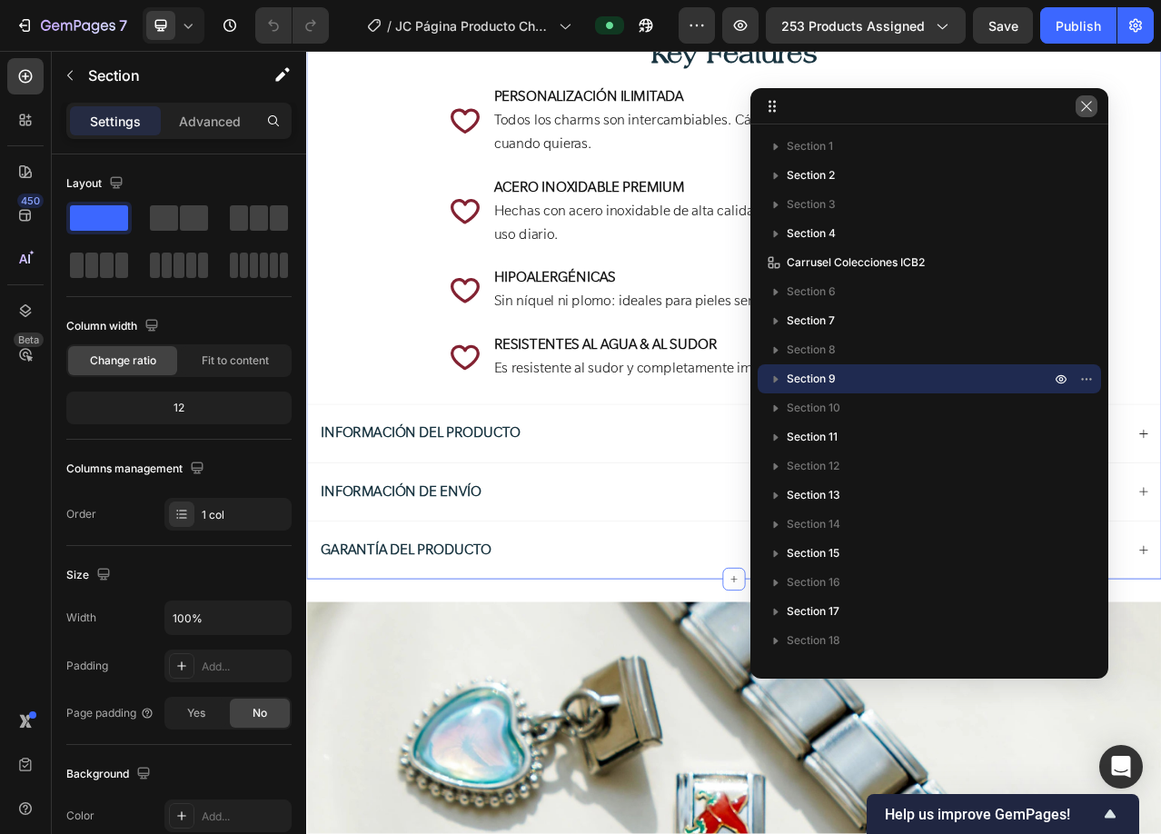
click at [1083, 108] on icon "button" at bounding box center [1086, 106] width 15 height 15
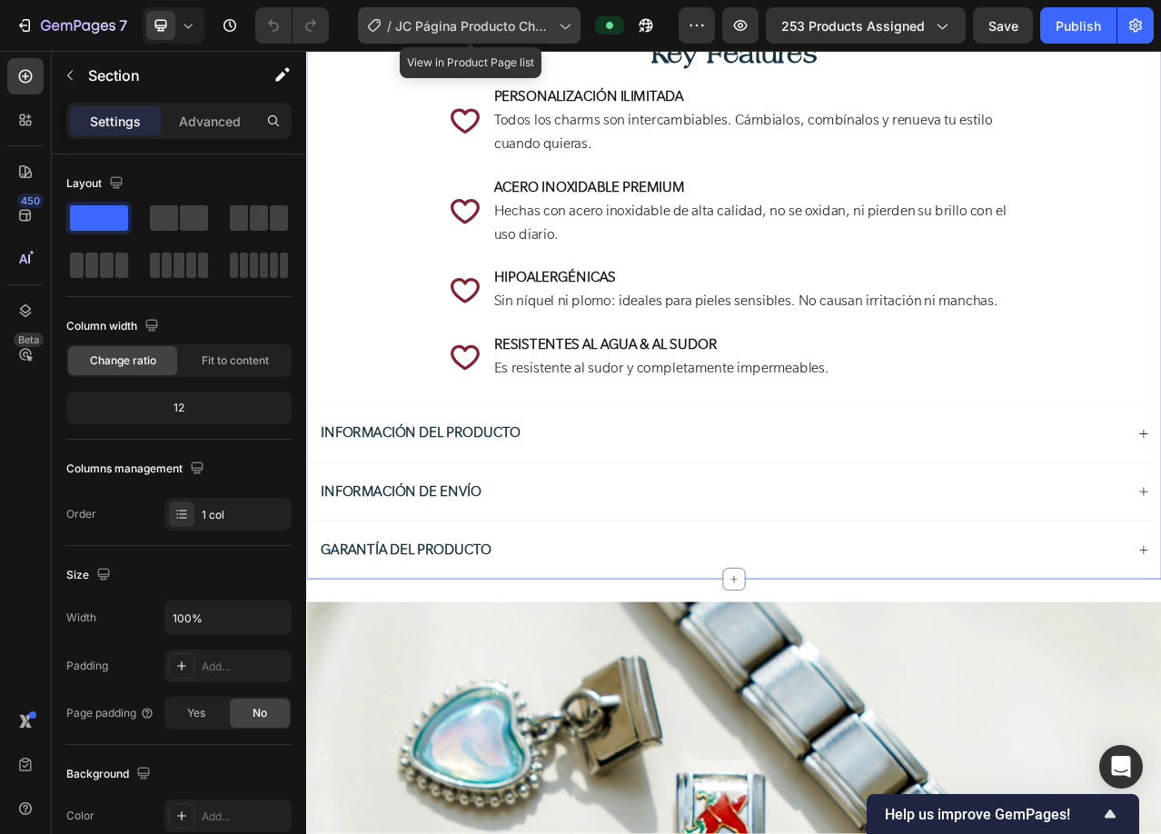
click at [506, 29] on span "JC Página Producto Charms ICB [DATE]" at bounding box center [473, 25] width 156 height 19
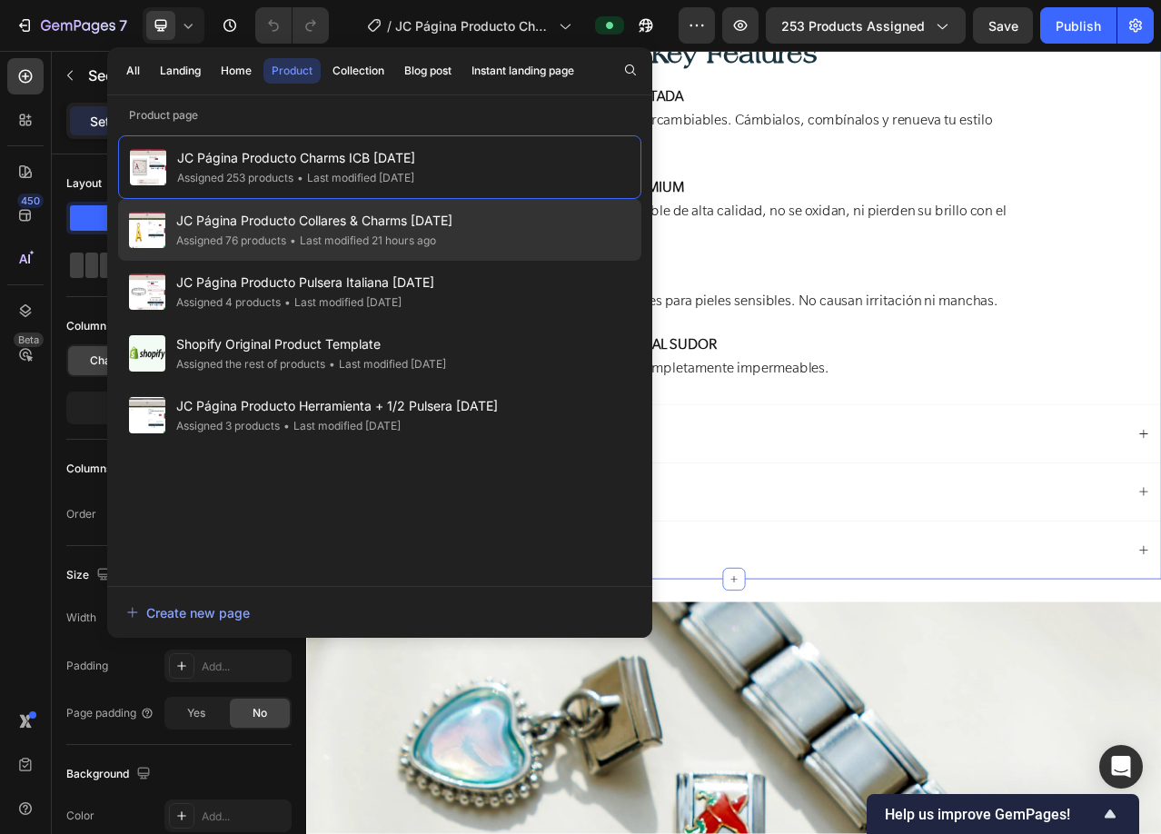
click at [241, 218] on span "JC Página Producto Collares & Charms [DATE]" at bounding box center [314, 221] width 276 height 22
